Goal: Task Accomplishment & Management: Manage account settings

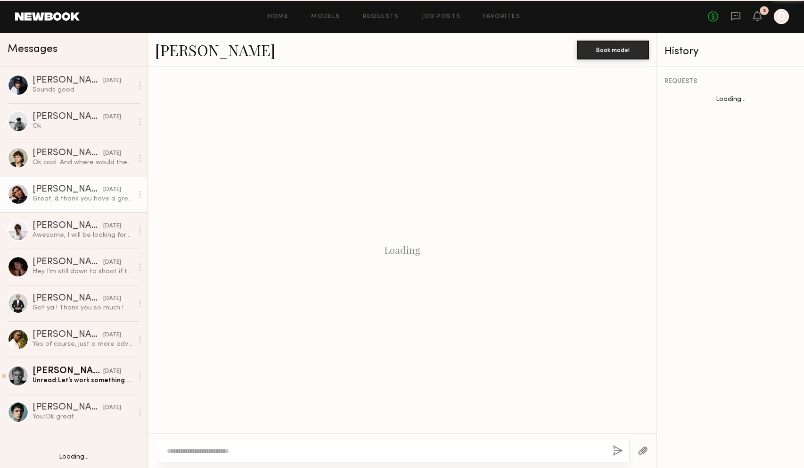
scroll to position [511, 0]
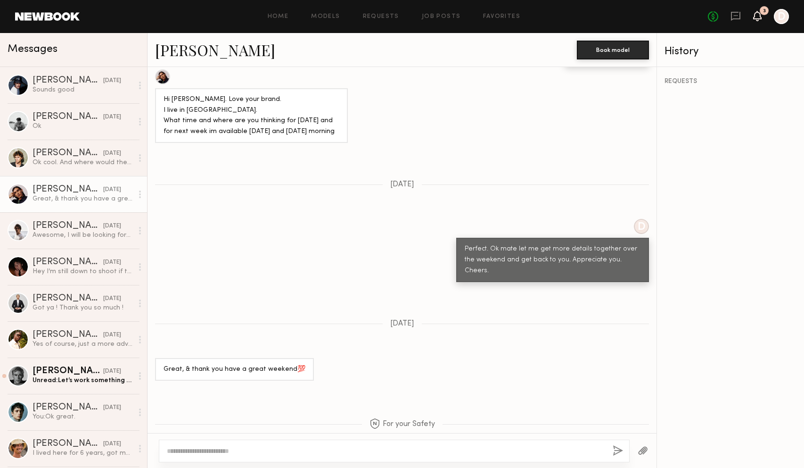
click at [758, 16] on icon at bounding box center [758, 15] width 8 height 7
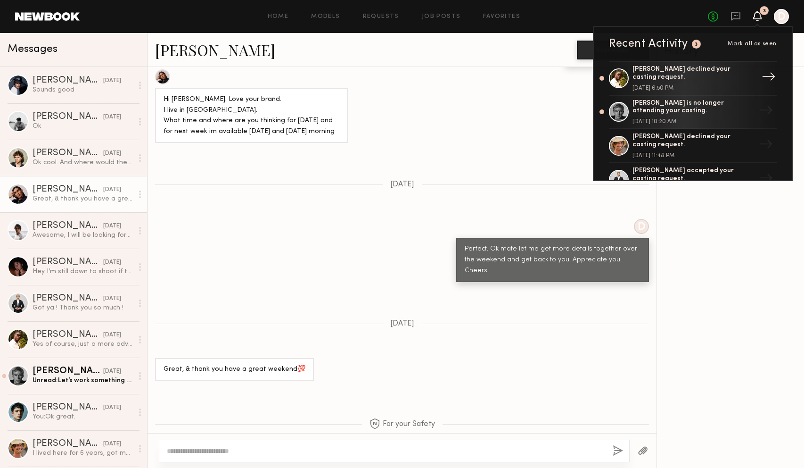
click at [722, 74] on div "[PERSON_NAME] declined your casting request." at bounding box center [694, 74] width 123 height 16
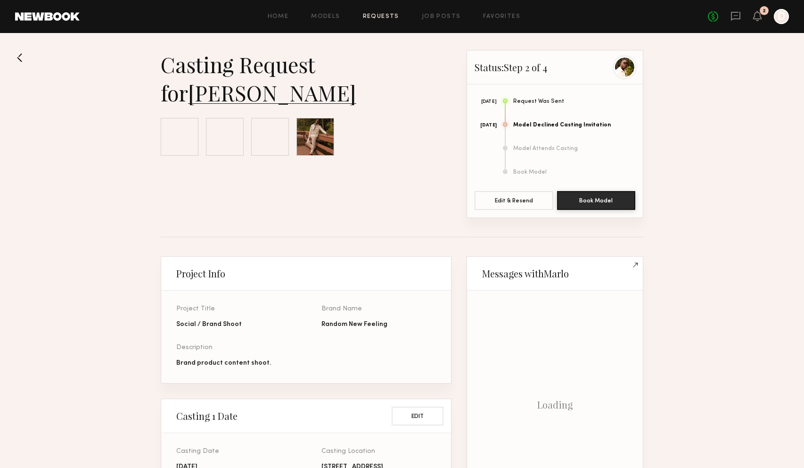
scroll to position [567, 0]
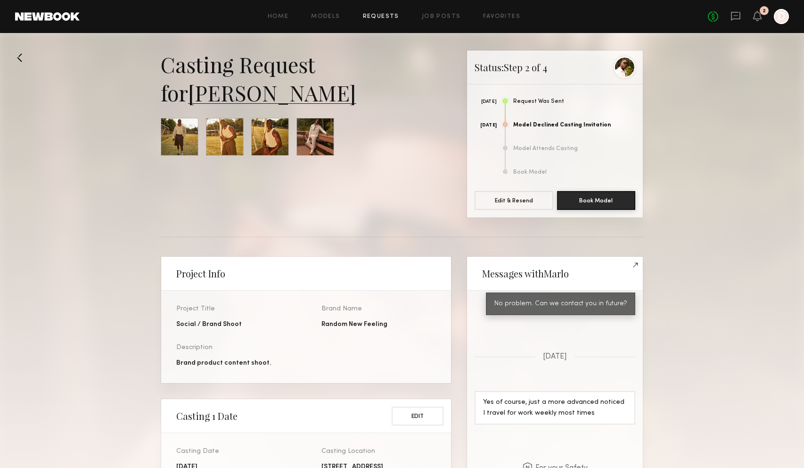
click at [184, 137] on div at bounding box center [180, 137] width 38 height 38
click at [180, 135] on div at bounding box center [180, 137] width 38 height 38
click at [760, 17] on icon at bounding box center [758, 15] width 8 height 7
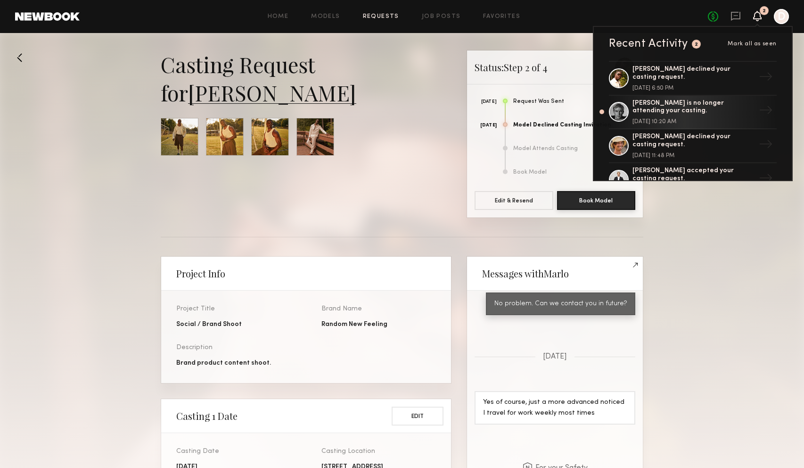
click at [407, 105] on div "Casting Request for [PERSON_NAME]" at bounding box center [306, 78] width 291 height 57
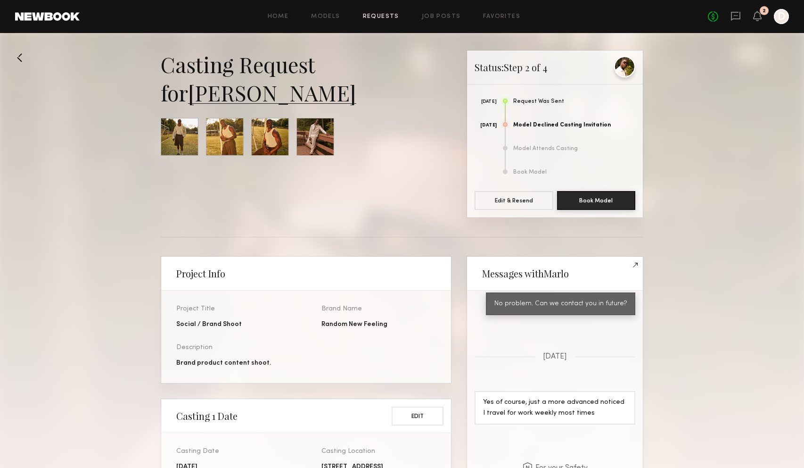
click at [626, 71] on div at bounding box center [624, 66] width 21 height 21
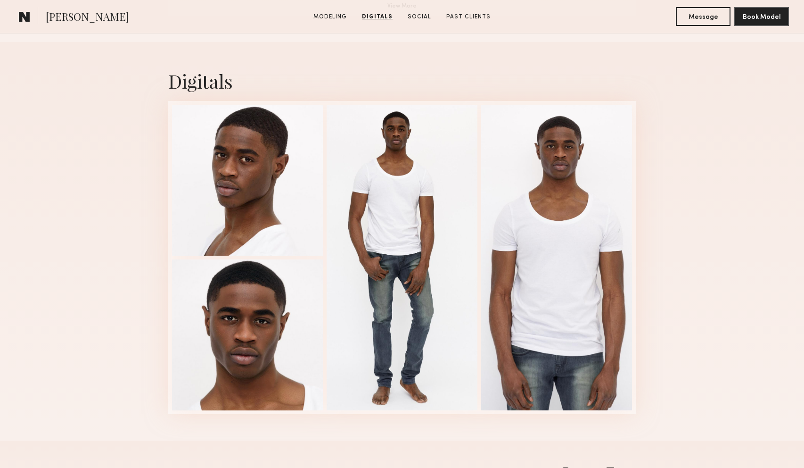
scroll to position [906, 0]
